Goal: Check status: Check status

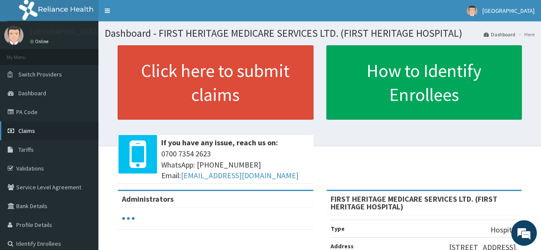
click at [28, 129] on span "Claims" at bounding box center [26, 131] width 17 height 8
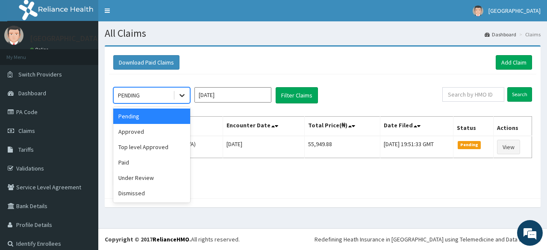
click at [180, 96] on icon at bounding box center [182, 95] width 9 height 9
click at [134, 161] on div "Paid" at bounding box center [151, 162] width 77 height 15
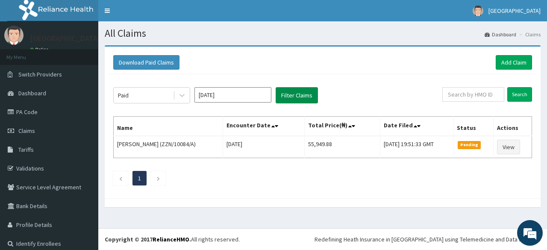
click at [285, 96] on button "Filter Claims" at bounding box center [297, 95] width 42 height 16
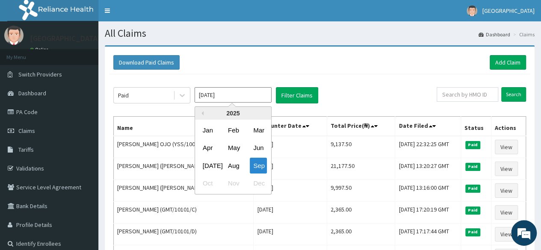
click at [221, 97] on input "[DATE]" at bounding box center [233, 94] width 77 height 15
click at [235, 164] on div "Aug" at bounding box center [232, 166] width 17 height 16
type input "Aug 2025"
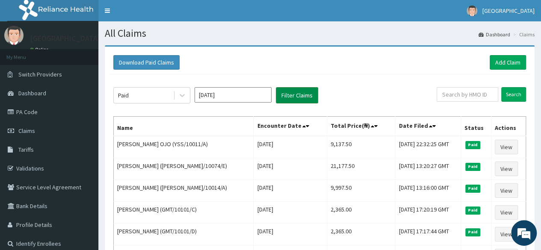
click at [292, 95] on button "Filter Claims" at bounding box center [297, 95] width 42 height 16
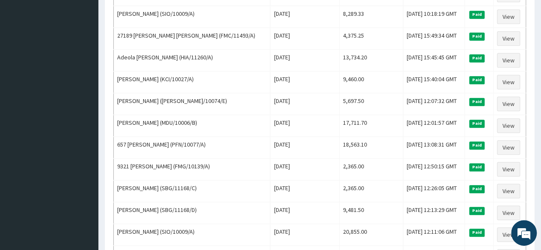
scroll to position [330, 0]
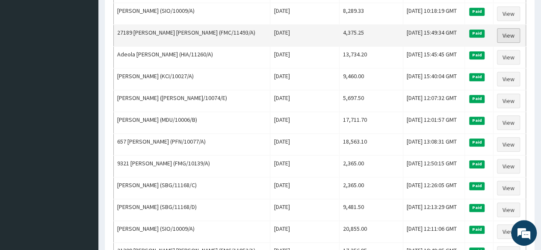
click at [509, 29] on link "View" at bounding box center [508, 35] width 23 height 15
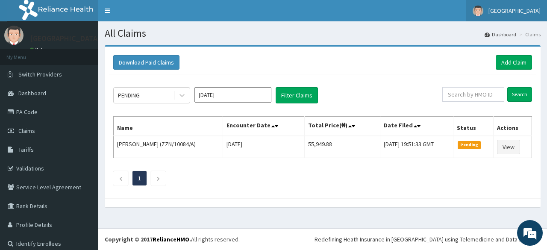
click at [512, 15] on link "[GEOGRAPHIC_DATA]" at bounding box center [506, 10] width 81 height 21
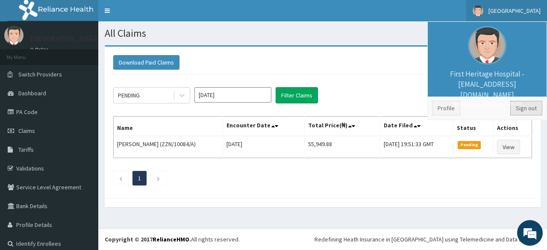
click at [519, 110] on link "Sign out" at bounding box center [526, 108] width 32 height 15
